Goal: Information Seeking & Learning: Learn about a topic

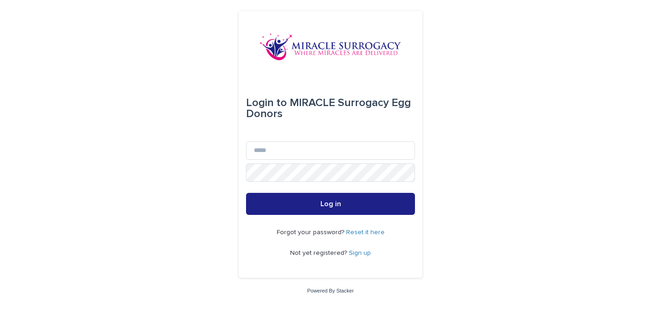
click at [353, 252] on link "Sign up" at bounding box center [360, 253] width 22 height 6
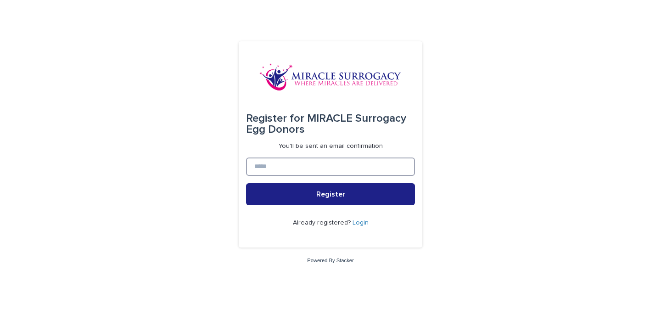
click at [317, 171] on input at bounding box center [330, 167] width 169 height 18
type input "**********"
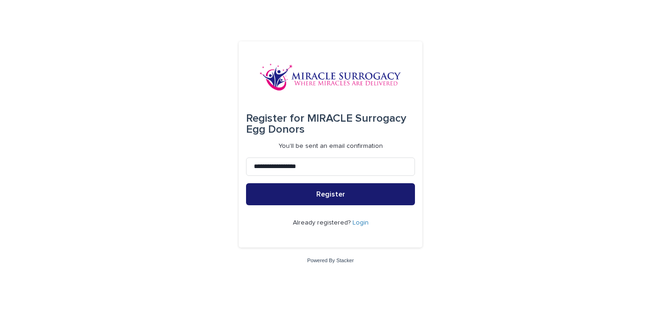
click at [322, 202] on button "Register" at bounding box center [330, 194] width 169 height 22
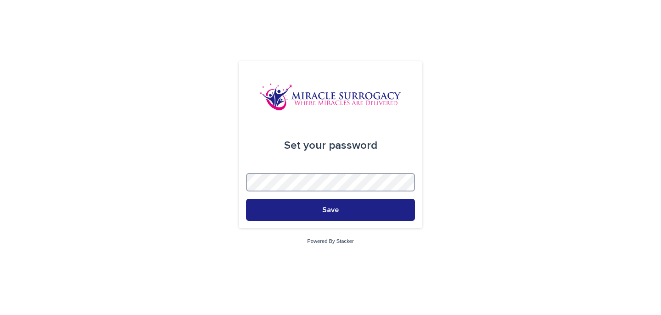
click at [111, 175] on div "Set your password Save Powered By Stacker" at bounding box center [330, 157] width 661 height 315
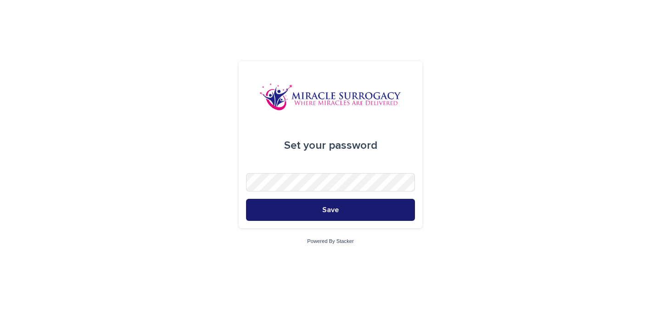
click at [358, 206] on button "Save" at bounding box center [330, 210] width 169 height 22
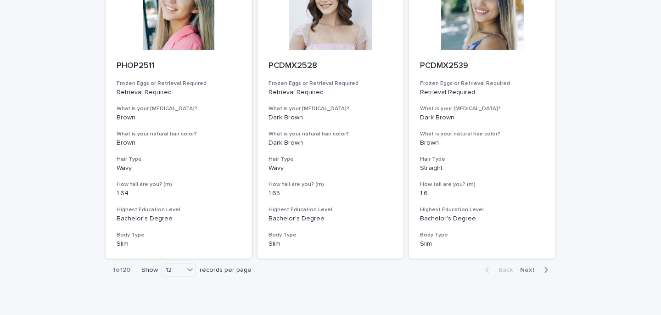
scroll to position [1058, 0]
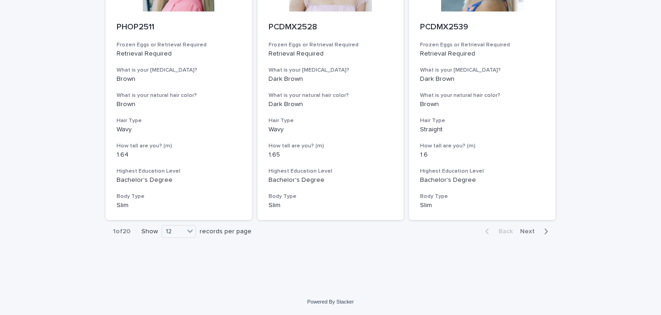
click at [525, 231] on span "Next" at bounding box center [530, 231] width 20 height 6
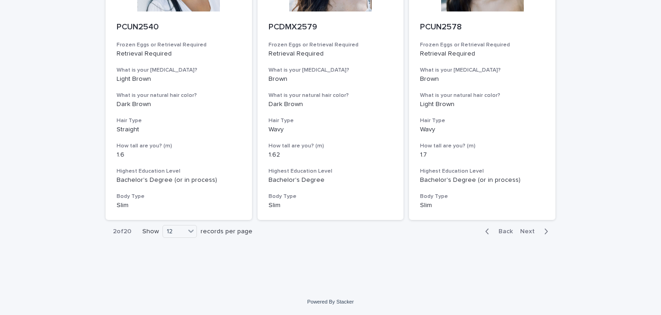
click at [506, 235] on button "Back" at bounding box center [497, 231] width 39 height 8
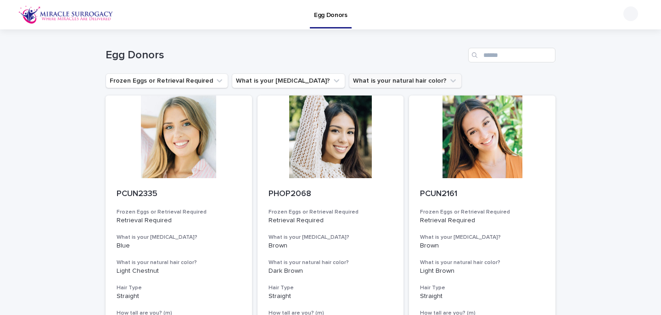
click at [398, 79] on button "What is your natural hair color?" at bounding box center [405, 80] width 113 height 15
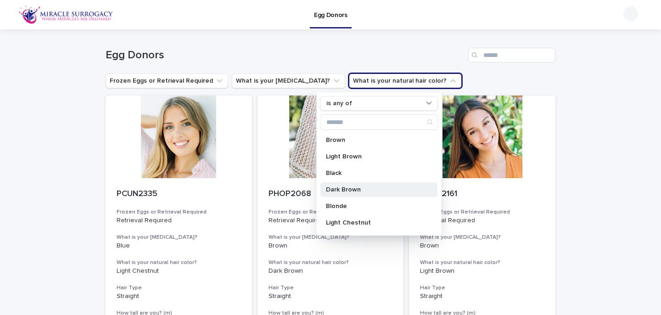
click at [337, 187] on p "Dark Brown" at bounding box center [374, 189] width 97 height 6
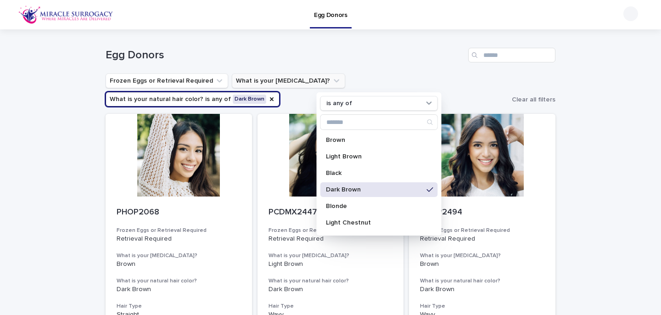
click at [288, 80] on button "What is your eye color?" at bounding box center [288, 80] width 113 height 15
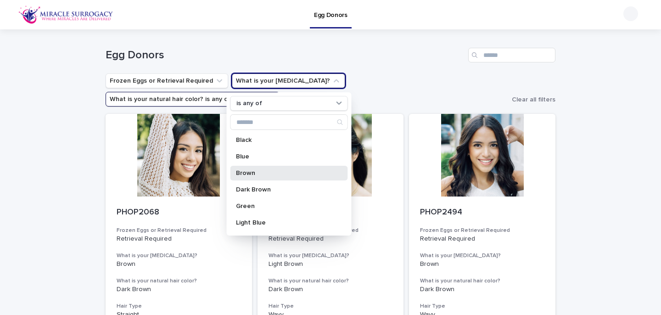
click at [258, 173] on p "Brown" at bounding box center [284, 173] width 97 height 6
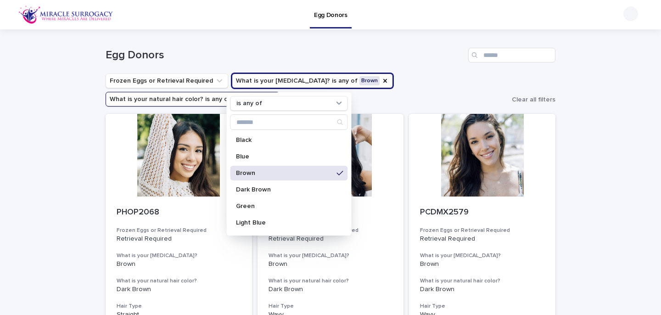
click at [191, 51] on h1 "Egg Donors" at bounding box center [285, 55] width 359 height 13
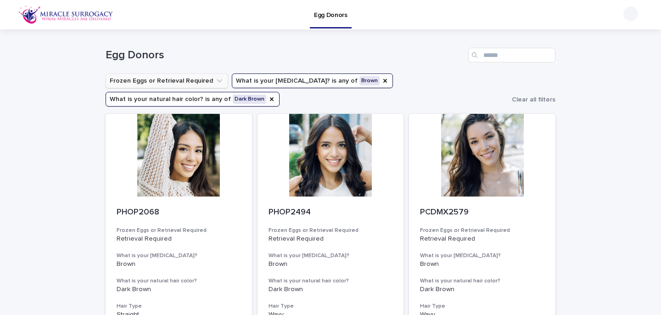
click at [215, 82] on icon "Frozen Eggs or Retrieval Required" at bounding box center [219, 80] width 9 height 9
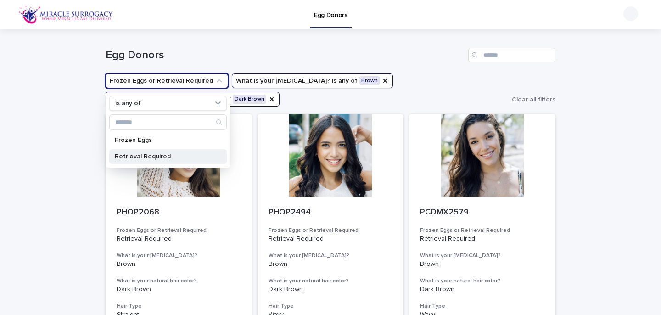
click at [132, 155] on p "Retrieval Required" at bounding box center [163, 156] width 97 height 6
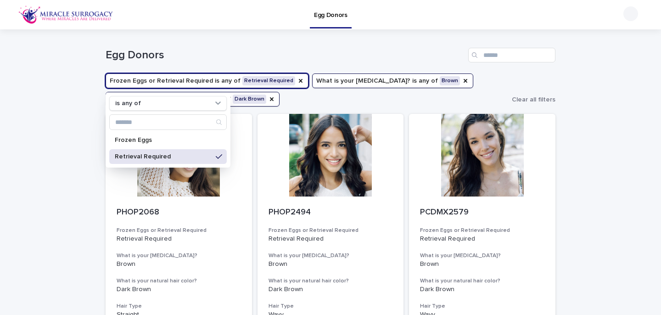
click at [207, 28] on div "Egg Donors" at bounding box center [363, 14] width 491 height 29
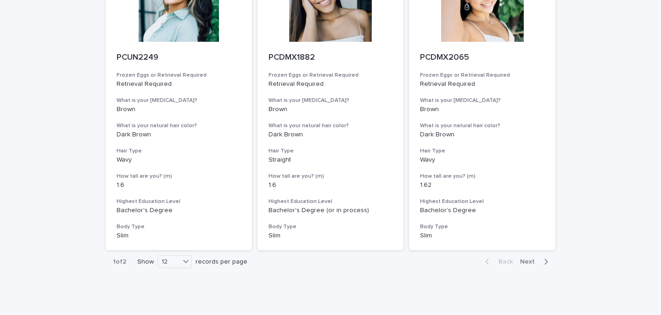
scroll to position [1057, 0]
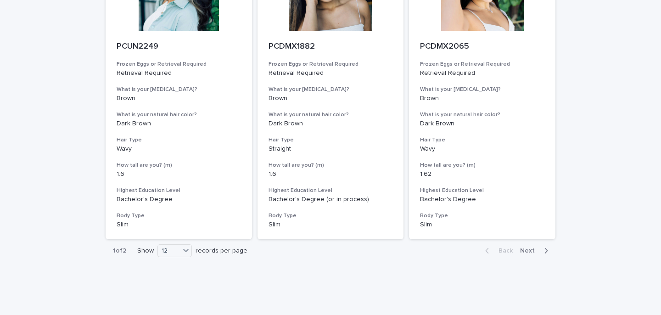
click at [527, 252] on span "Next" at bounding box center [530, 251] width 20 height 6
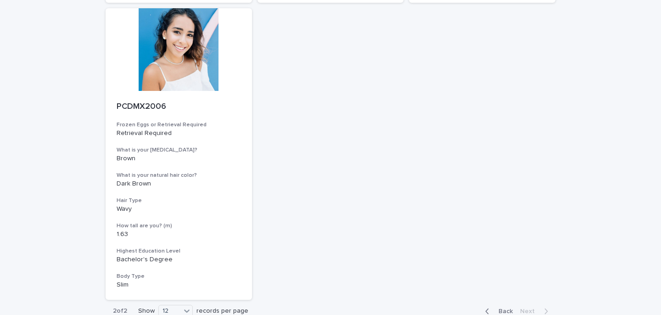
scroll to position [780, 0]
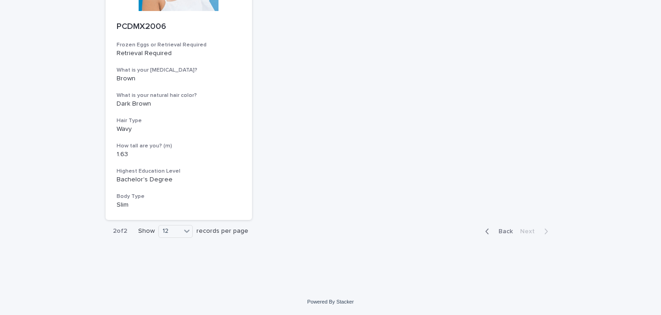
click at [502, 230] on span "Back" at bounding box center [503, 231] width 20 height 6
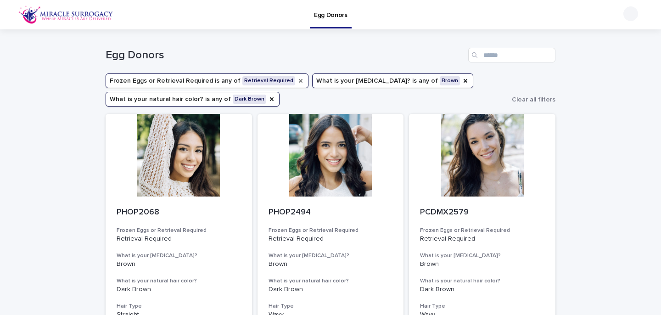
click at [299, 79] on icon "Frozen Eggs or Retrieval Required" at bounding box center [301, 81] width 4 height 4
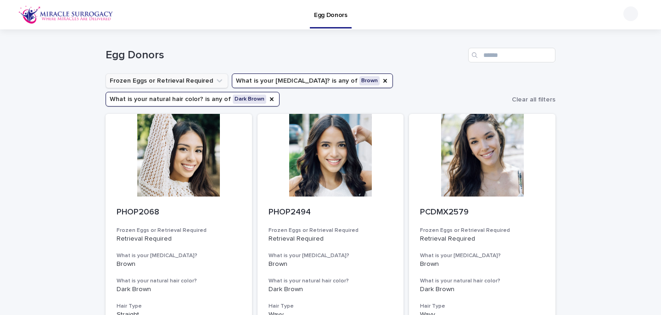
click at [217, 80] on icon "Frozen Eggs or Retrieval Required" at bounding box center [220, 80] width 6 height 3
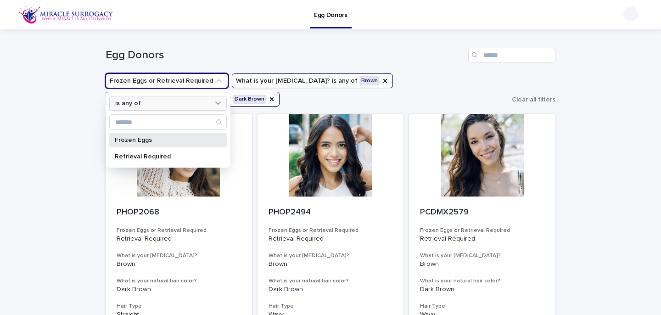
drag, startPoint x: 145, startPoint y: 137, endPoint x: 178, endPoint y: 102, distance: 48.4
click at [178, 102] on div "is any of Frozen Eggs Retrieval Required" at bounding box center [168, 129] width 125 height 75
click at [178, 103] on div "is any of" at bounding box center [163, 104] width 102 height 10
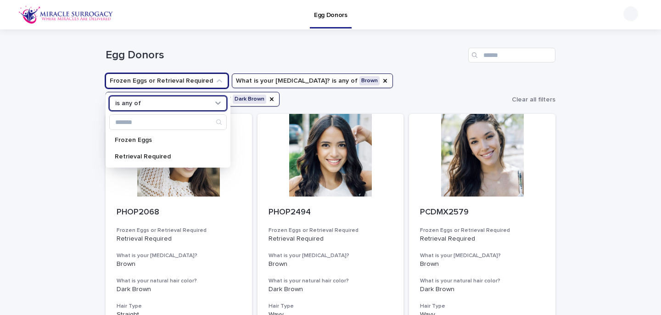
click at [178, 103] on div "is any of" at bounding box center [163, 104] width 102 height 10
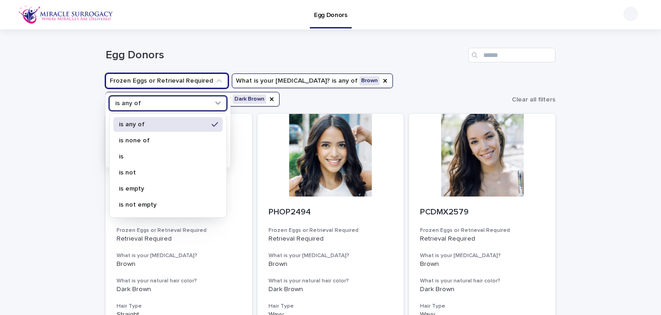
click at [171, 101] on div "is any of" at bounding box center [163, 104] width 102 height 10
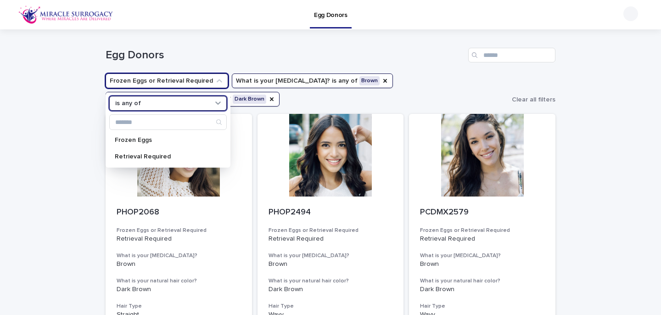
click at [171, 102] on div "is any of" at bounding box center [163, 104] width 102 height 10
click at [420, 96] on ul "Frozen Eggs or Retrieval Required 0 results available. Select is focused , pres…" at bounding box center [307, 90] width 407 height 37
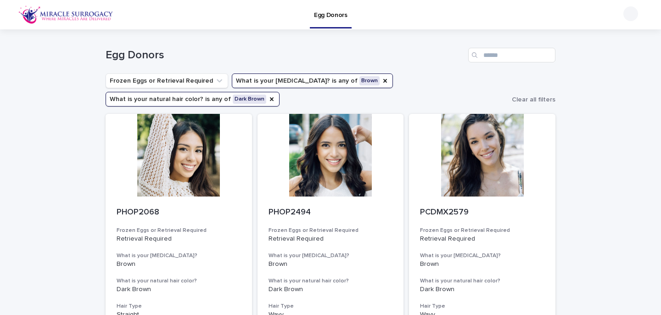
click at [333, 106] on ul "Frozen Eggs or Retrieval Required What is your eye color? is any of Brown What …" at bounding box center [307, 90] width 407 height 37
click at [215, 79] on icon "Frozen Eggs or Retrieval Required" at bounding box center [219, 80] width 9 height 9
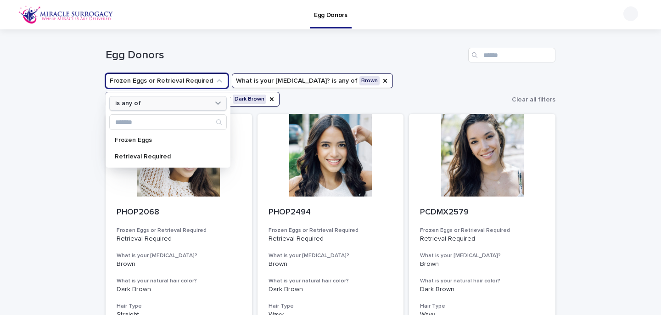
click at [213, 99] on div "is any of" at bounding box center [163, 104] width 102 height 10
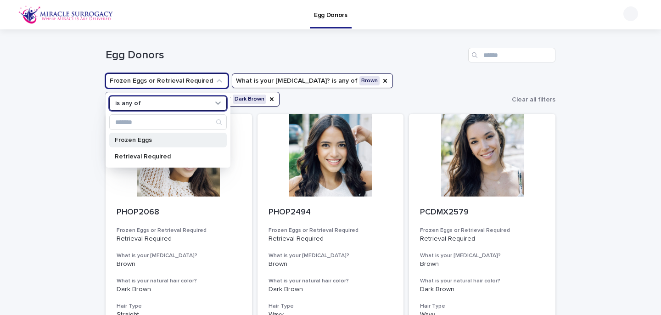
click at [157, 143] on div "Frozen Eggs" at bounding box center [168, 140] width 118 height 15
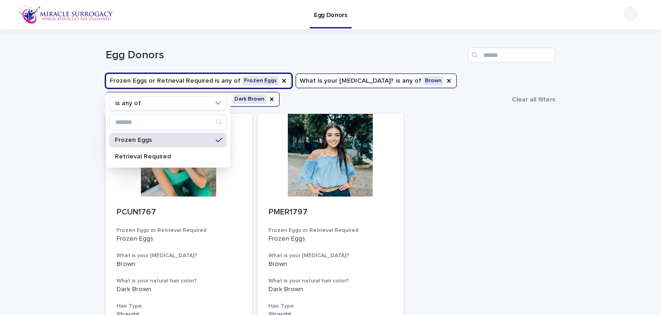
click at [454, 164] on div "PCUN1767 Frozen Eggs or Retrieval Required Frozen Eggs What is your eye color? …" at bounding box center [331, 260] width 450 height 292
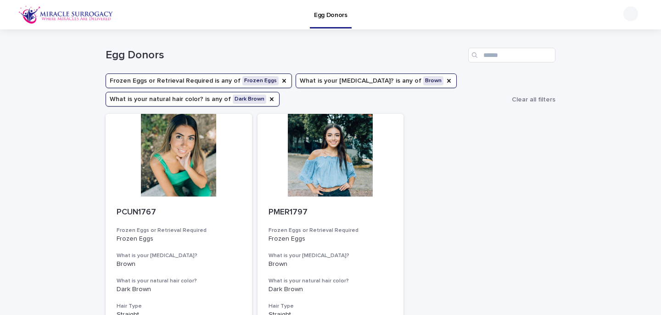
click at [176, 80] on button "Frozen Eggs or Retrieval Required is any of Frozen Eggs" at bounding box center [199, 80] width 186 height 15
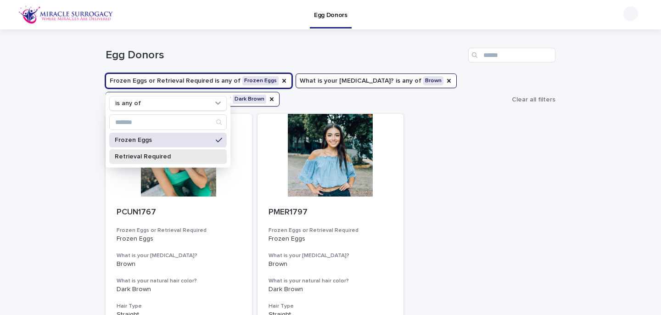
click at [166, 158] on p "Retrieval Required" at bounding box center [163, 156] width 97 height 6
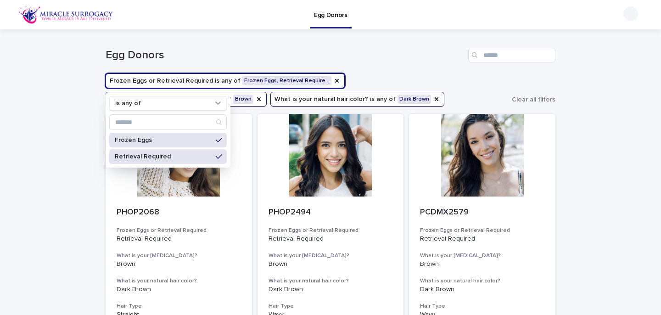
click at [425, 100] on ul "Frozen Eggs or Retrieval Required is any of Frozen Eggs, Retrieval Require… is …" at bounding box center [307, 90] width 407 height 37
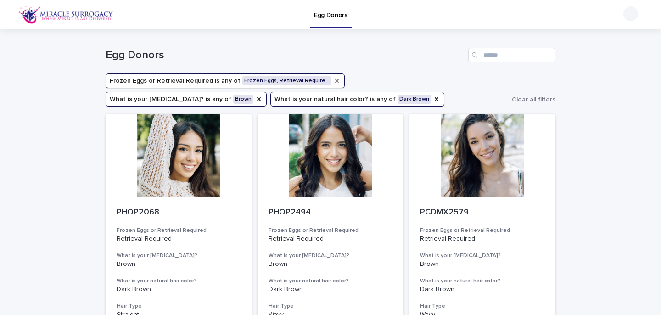
click at [333, 77] on div "Frozen Eggs or Retrieval Required" at bounding box center [336, 80] width 7 height 9
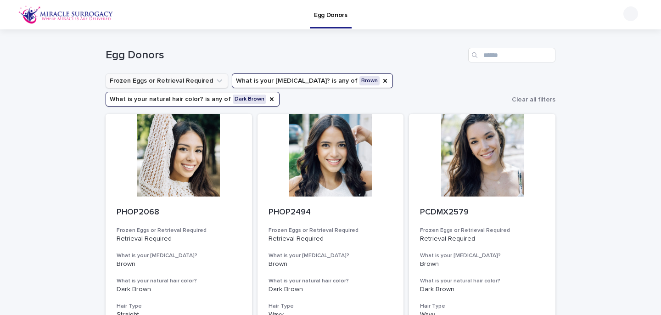
click at [217, 81] on icon "Frozen Eggs or Retrieval Required" at bounding box center [220, 80] width 6 height 3
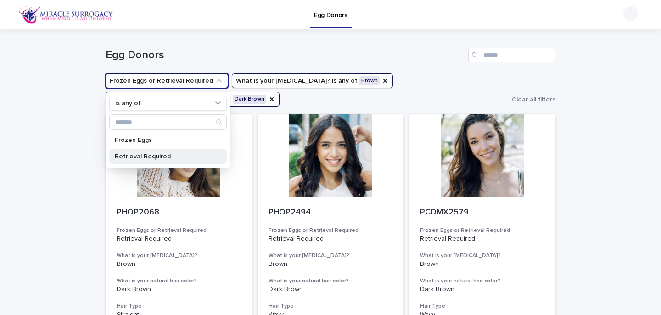
click at [152, 158] on p "Retrieval Required" at bounding box center [163, 156] width 97 height 6
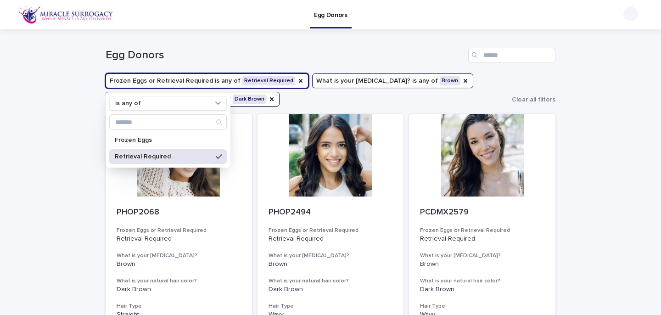
click at [257, 55] on h1 "Egg Donors" at bounding box center [285, 55] width 359 height 13
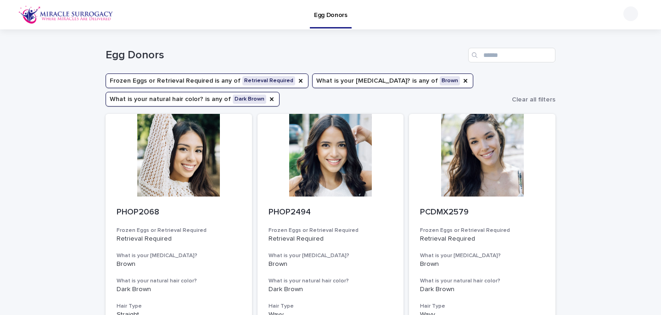
click at [269, 44] on div "Egg Donors" at bounding box center [331, 51] width 450 height 44
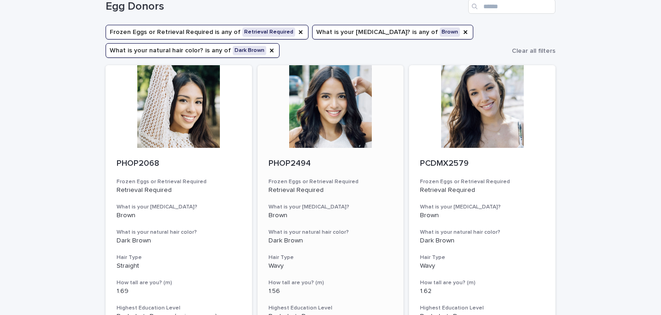
scroll to position [52, 0]
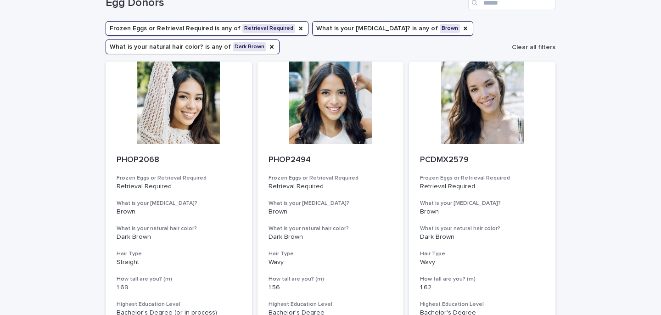
click at [528, 47] on span "Clear all filters" at bounding box center [534, 47] width 44 height 6
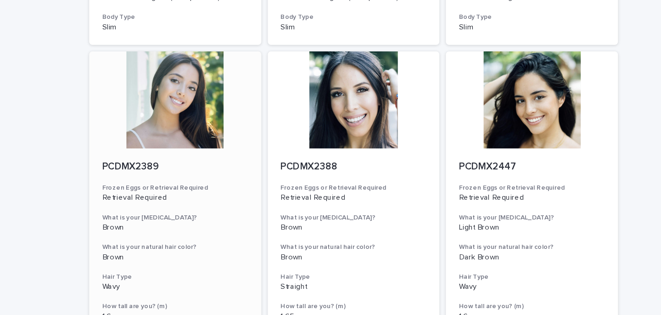
scroll to position [302, 0]
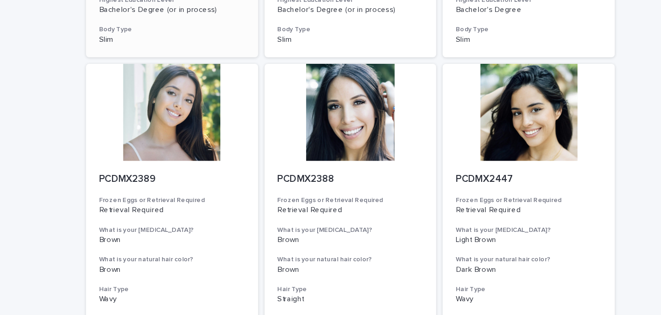
drag, startPoint x: 116, startPoint y: 190, endPoint x: 236, endPoint y: 40, distance: 191.7
